Goal: Use online tool/utility: Utilize a website feature to perform a specific function

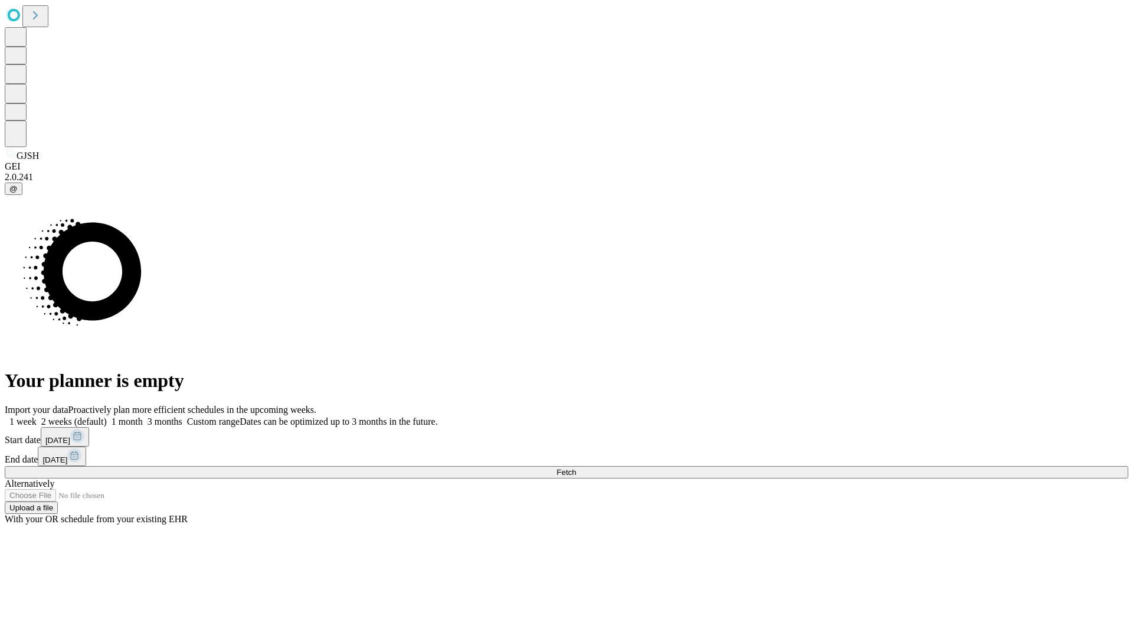
click at [576, 468] on span "Fetch" at bounding box center [566, 472] width 19 height 9
